Goal: Task Accomplishment & Management: Use online tool/utility

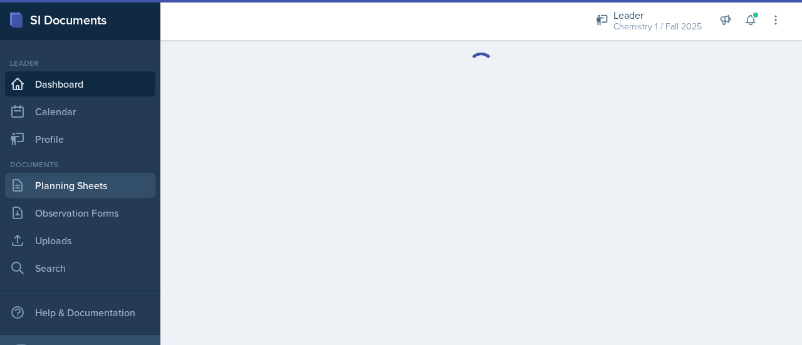
click at [69, 193] on link "Planning Sheets" at bounding box center [80, 185] width 150 height 25
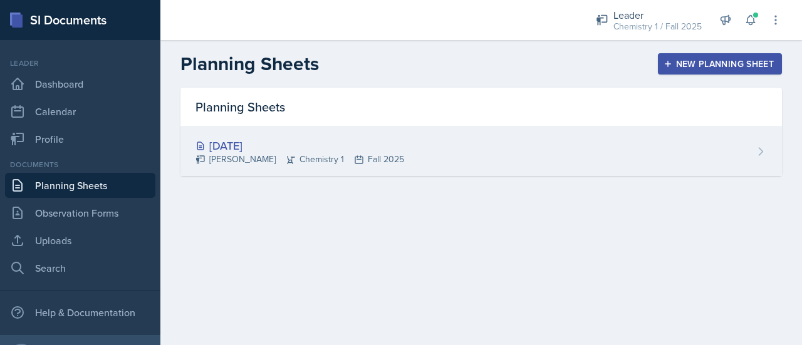
click at [252, 141] on div "[DATE]" at bounding box center [300, 145] width 209 height 17
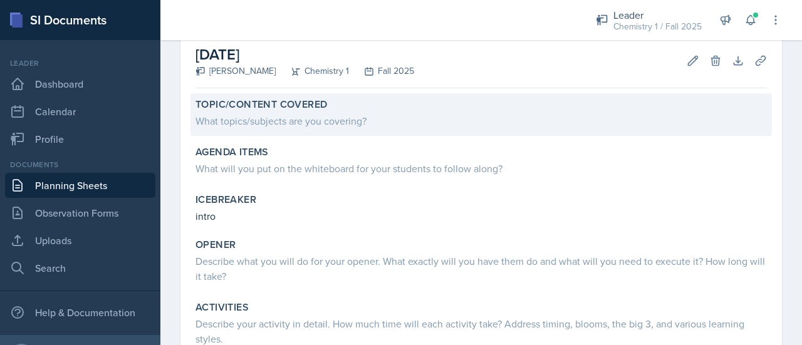
scroll to position [67, 0]
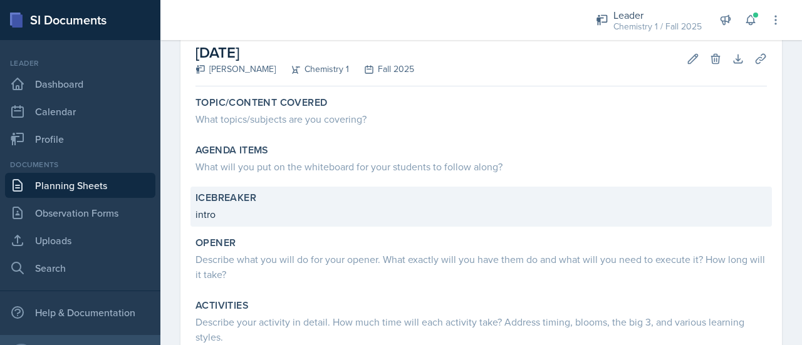
click at [329, 222] on div "Icebreaker intro" at bounding box center [482, 207] width 582 height 40
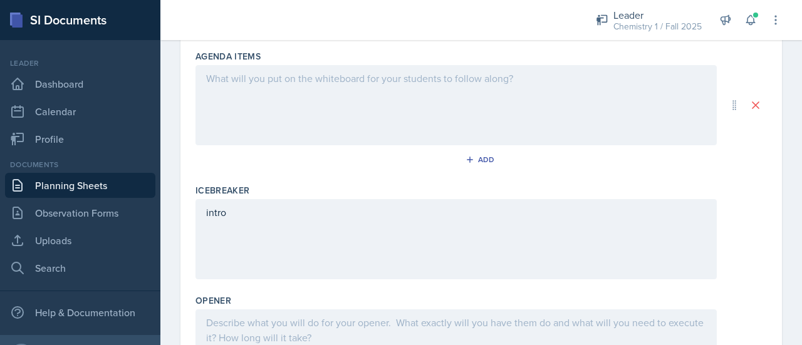
click at [286, 216] on p "intro" at bounding box center [456, 212] width 500 height 15
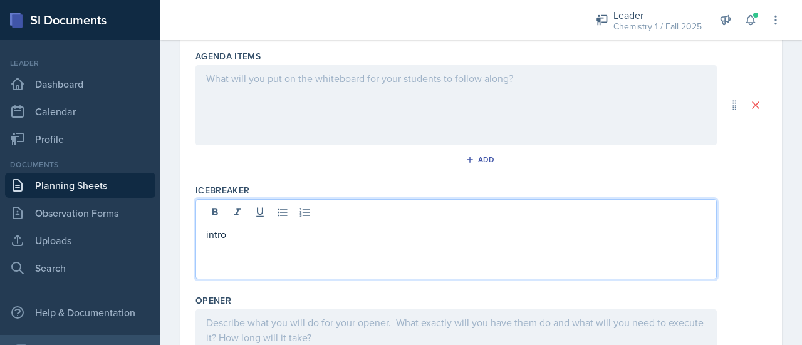
scroll to position [198, 0]
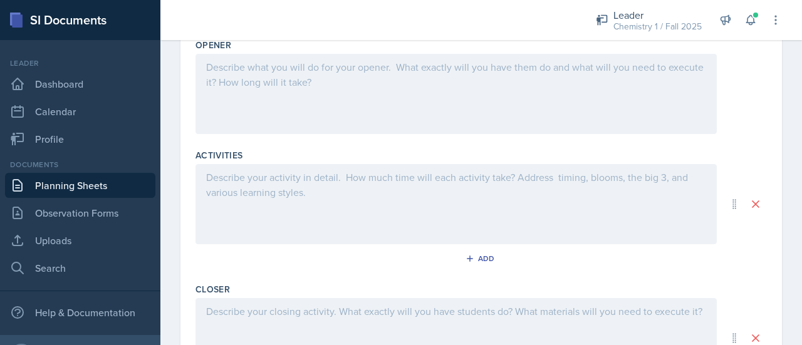
click at [335, 190] on div at bounding box center [457, 204] width 522 height 80
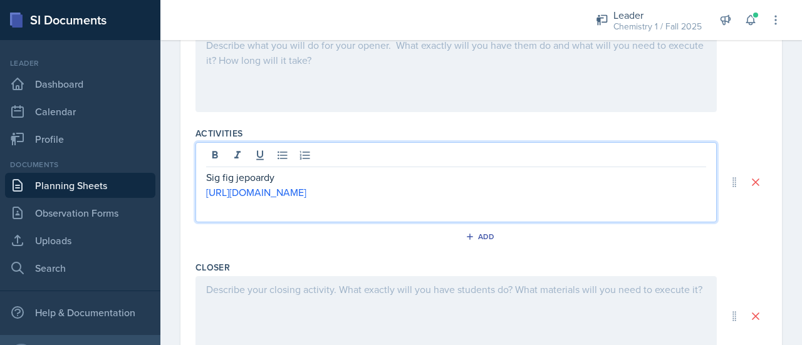
click at [251, 174] on p "Sig fig jepoardy" at bounding box center [456, 177] width 500 height 15
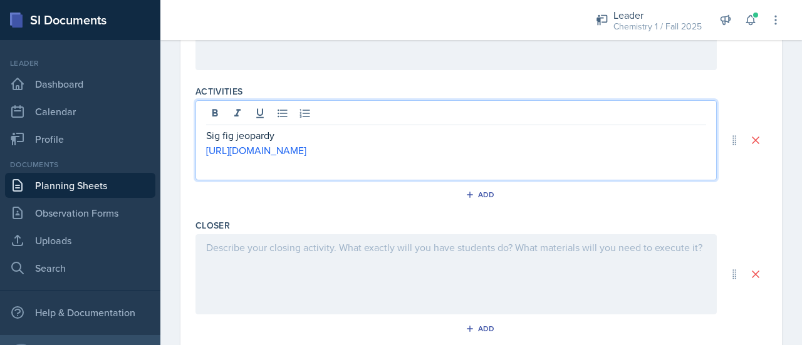
scroll to position [494, 0]
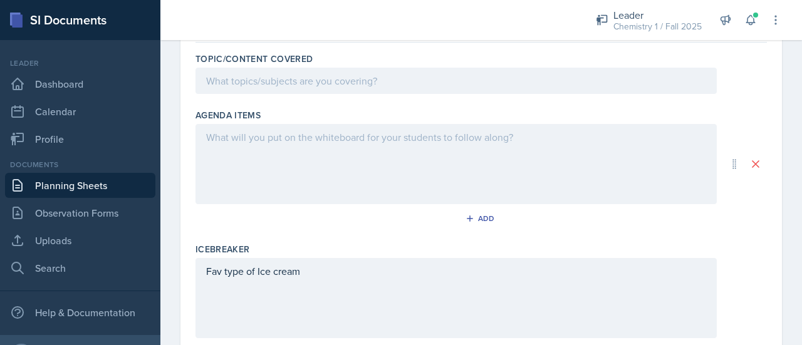
click at [357, 158] on div at bounding box center [457, 164] width 522 height 80
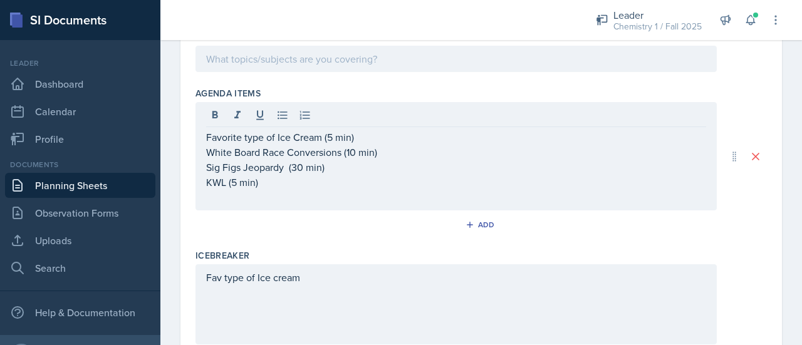
drag, startPoint x: 203, startPoint y: 147, endPoint x: 380, endPoint y: 152, distance: 176.9
click at [380, 152] on div "Favorite type of Ice Cream (5 min) White Board Race Conversions (10 min) Sig Fi…" at bounding box center [457, 156] width 522 height 108
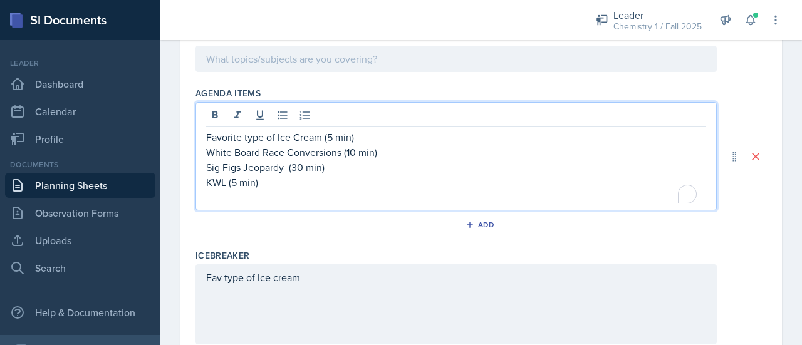
click at [380, 152] on p "White Board Race Conversions (10 min)" at bounding box center [456, 152] width 500 height 15
drag, startPoint x: 380, startPoint y: 152, endPoint x: 209, endPoint y: 154, distance: 171.2
click at [209, 154] on p "White Board Race Conversions (10 min)" at bounding box center [456, 152] width 500 height 15
copy p "White Board Race Conversions (10 min)"
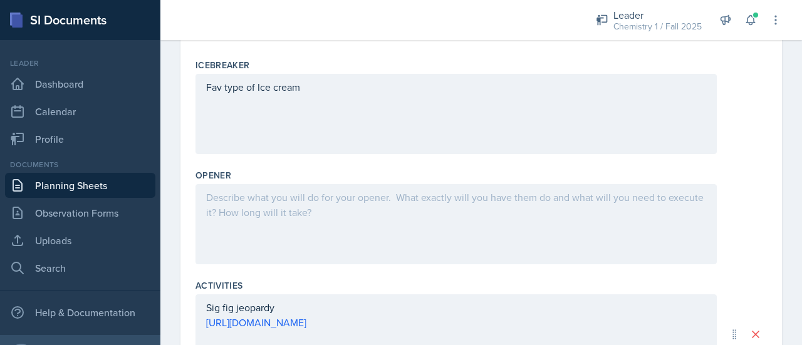
click at [223, 214] on div at bounding box center [457, 224] width 522 height 80
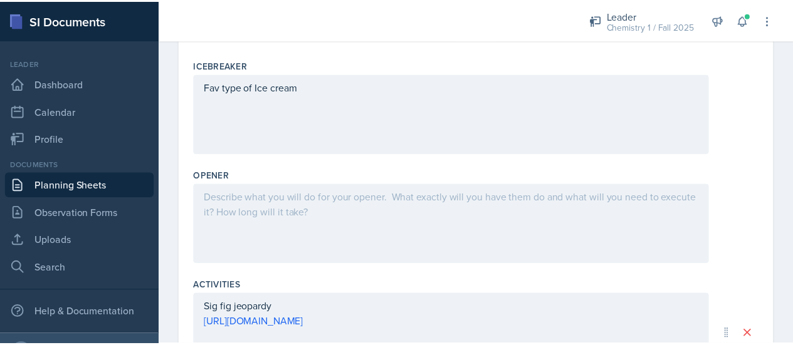
scroll to position [330, 0]
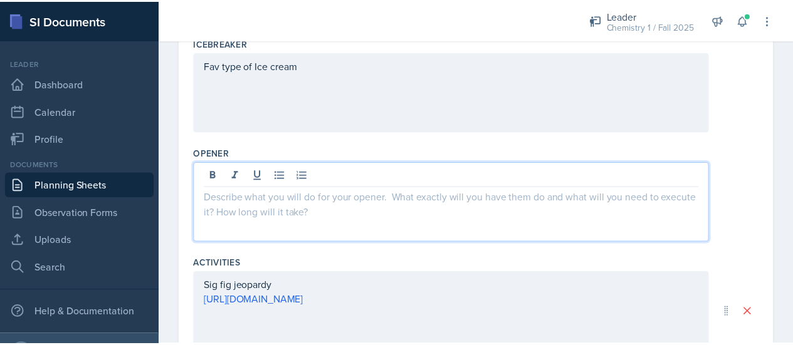
paste div
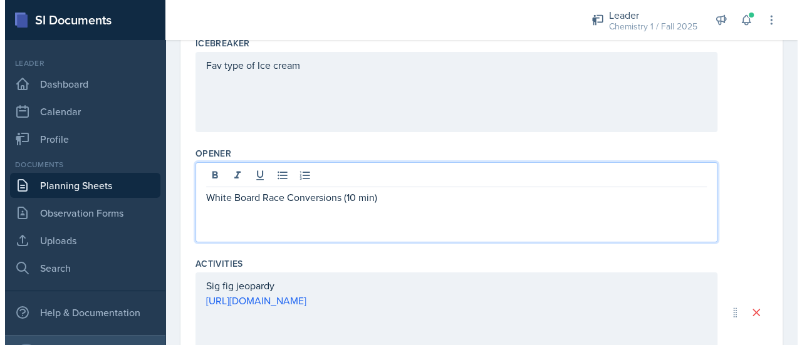
scroll to position [0, 0]
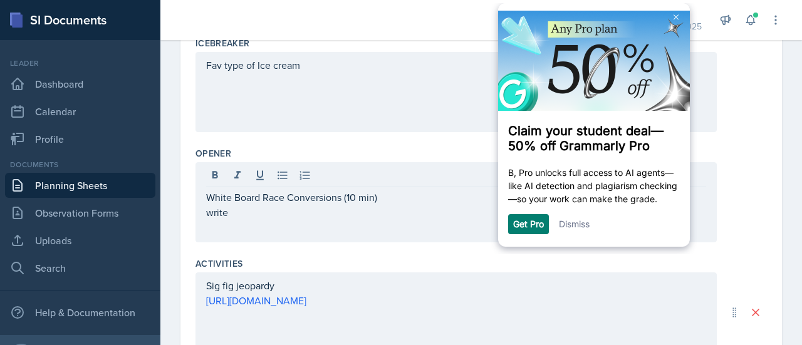
click at [573, 229] on link "Dismiss" at bounding box center [574, 224] width 31 height 11
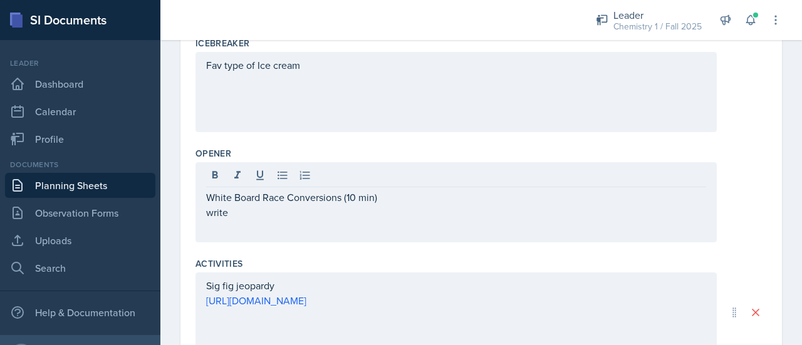
click at [252, 211] on p "write" at bounding box center [456, 212] width 500 height 15
